Goal: Navigation & Orientation: Find specific page/section

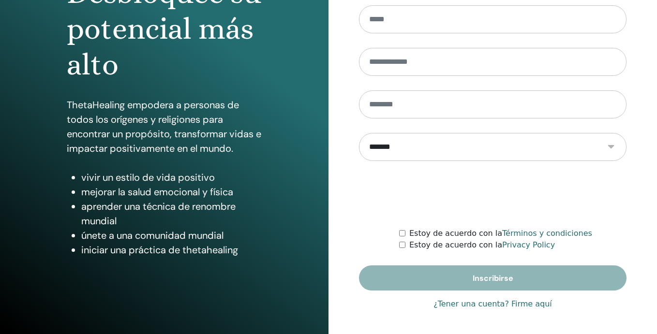
click at [465, 309] on link "¿Tener una cuenta? Firme aquí" at bounding box center [492, 304] width 118 height 12
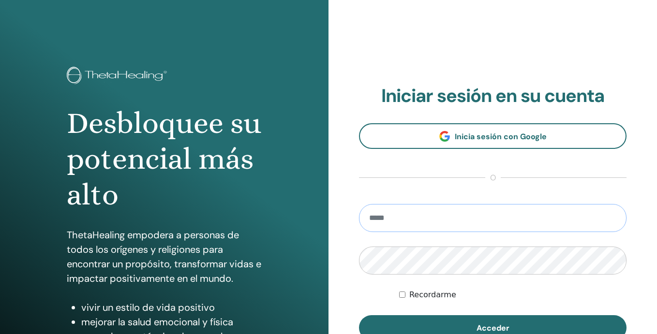
click at [401, 216] on input "email" at bounding box center [492, 218] width 267 height 28
type input "**********"
click at [359, 315] on button "Acceder" at bounding box center [492, 327] width 267 height 25
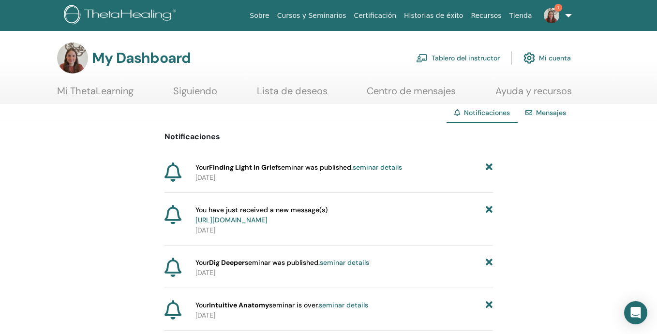
click at [463, 59] on link "Tablero del instructor" at bounding box center [458, 57] width 84 height 21
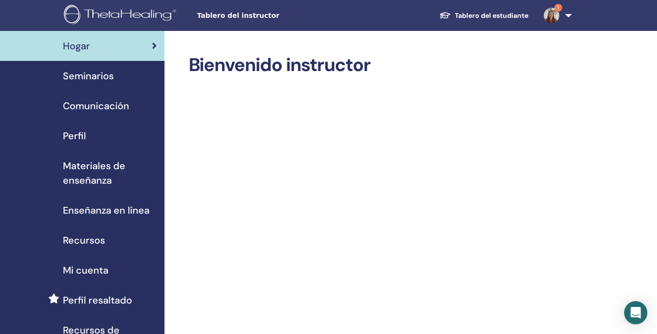
click at [130, 80] on div "Seminarios" at bounding box center [82, 76] width 149 height 15
